Goal: Task Accomplishment & Management: Use online tool/utility

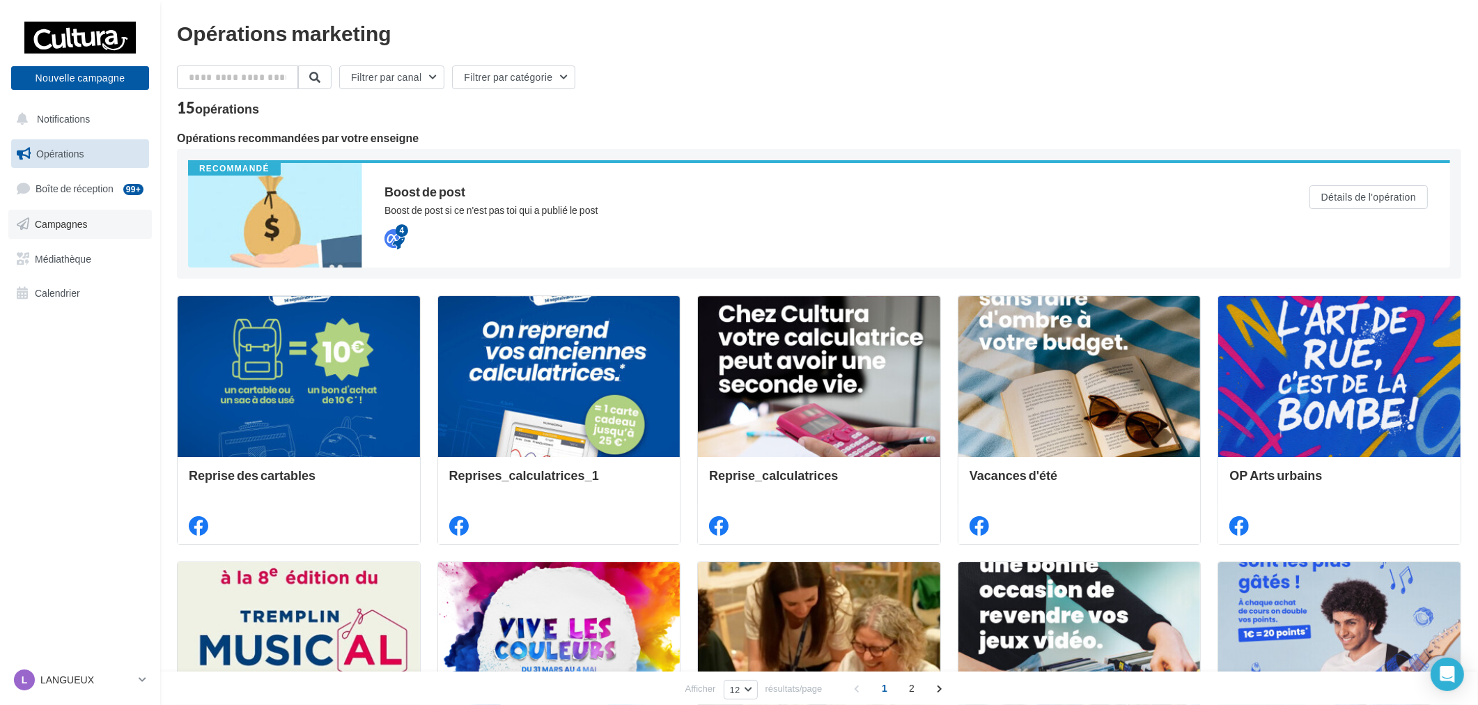
click at [92, 230] on link "Campagnes" at bounding box center [79, 224] width 143 height 29
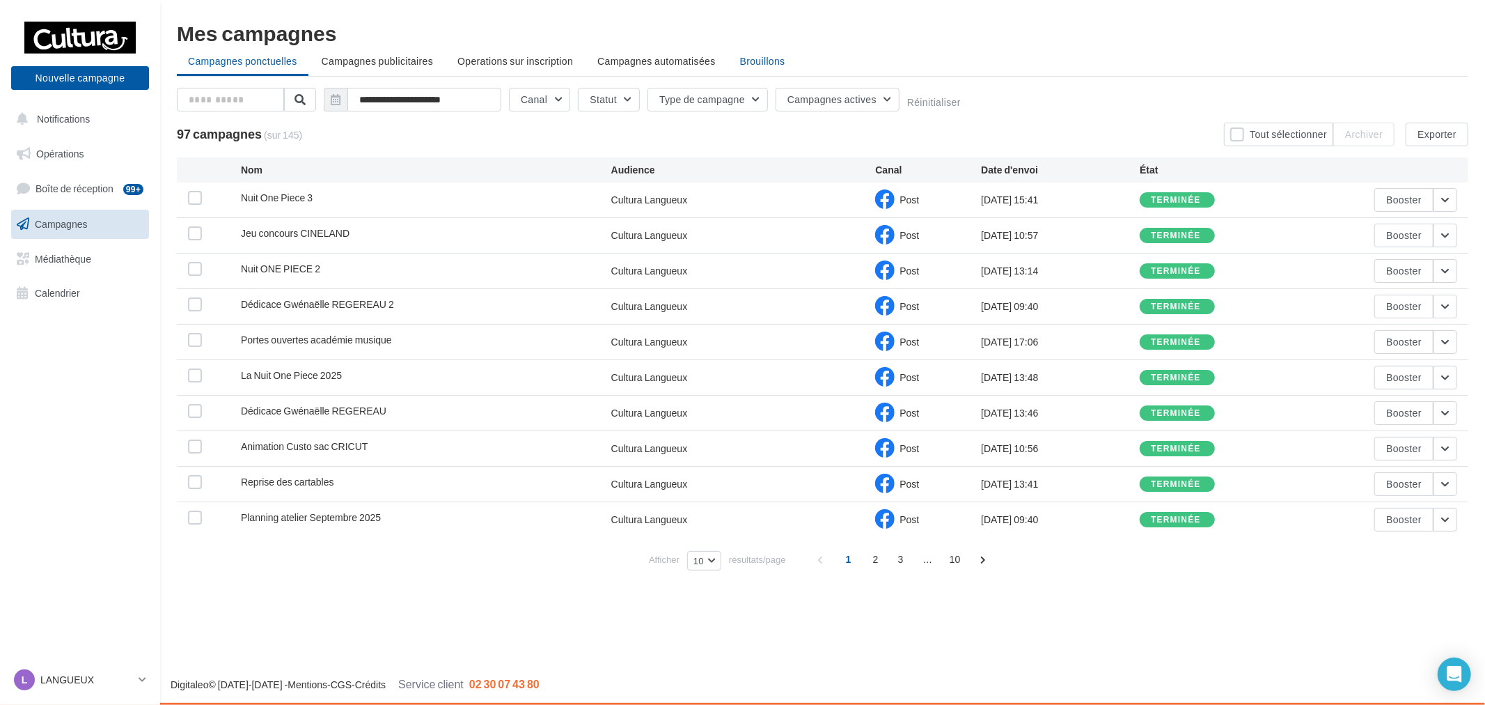
click at [753, 65] on span "Brouillons" at bounding box center [762, 61] width 45 height 12
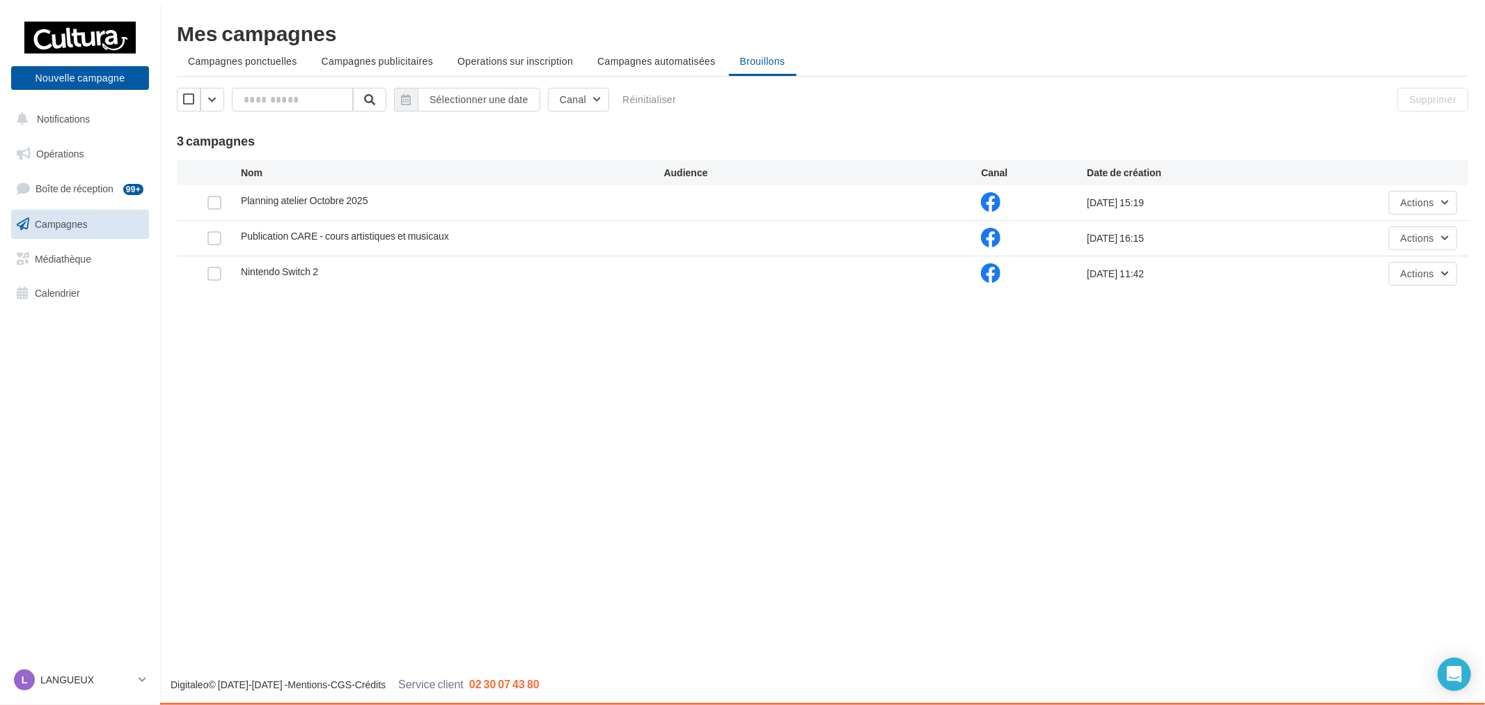
click at [371, 198] on div "Planning atelier Octobre 2025" at bounding box center [452, 202] width 423 height 17
click at [1451, 191] on button "Actions" at bounding box center [1423, 203] width 68 height 24
click at [1437, 227] on button "Editer" at bounding box center [1387, 235] width 139 height 36
